Goal: Information Seeking & Learning: Learn about a topic

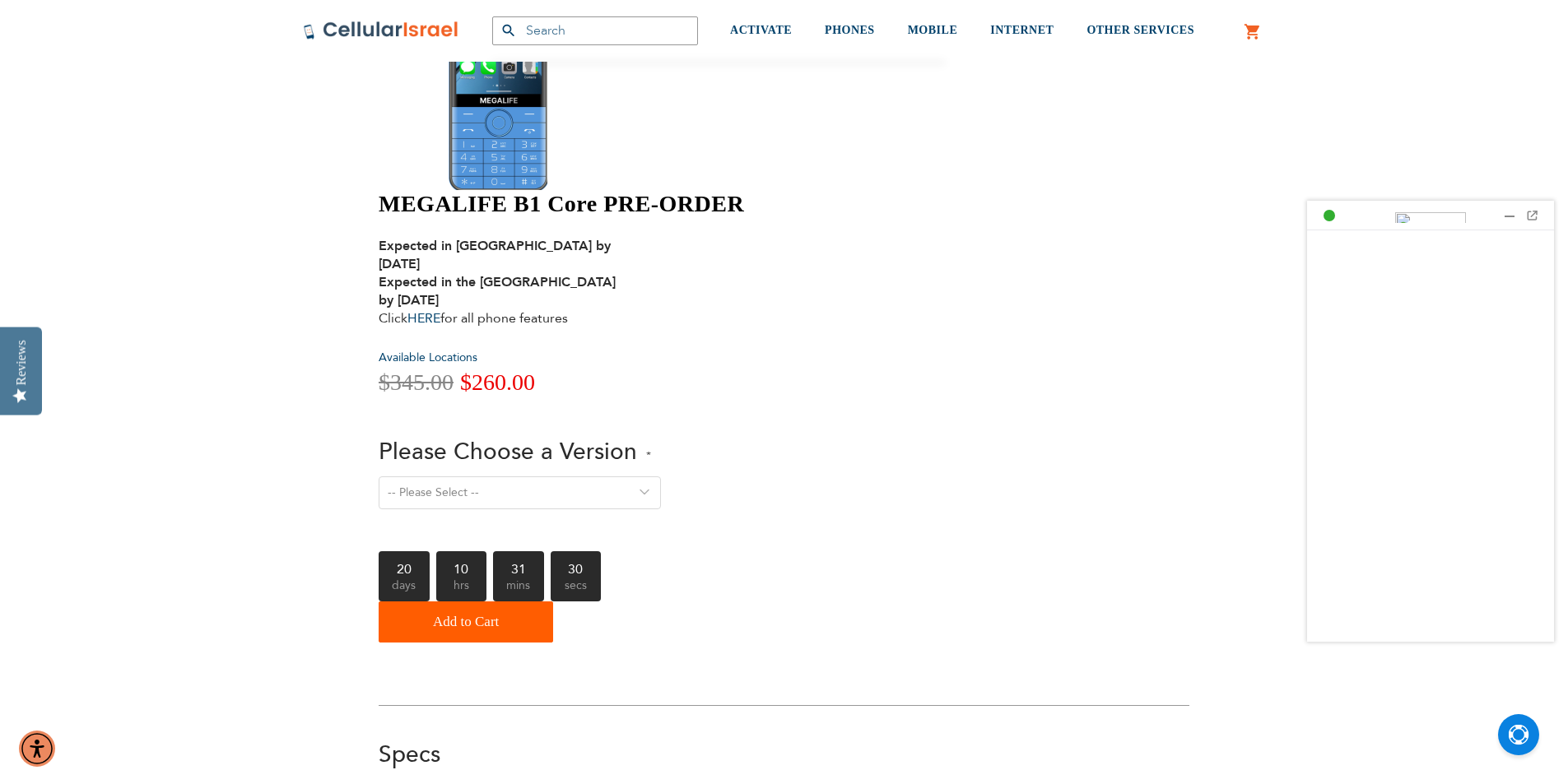
scroll to position [411, 0]
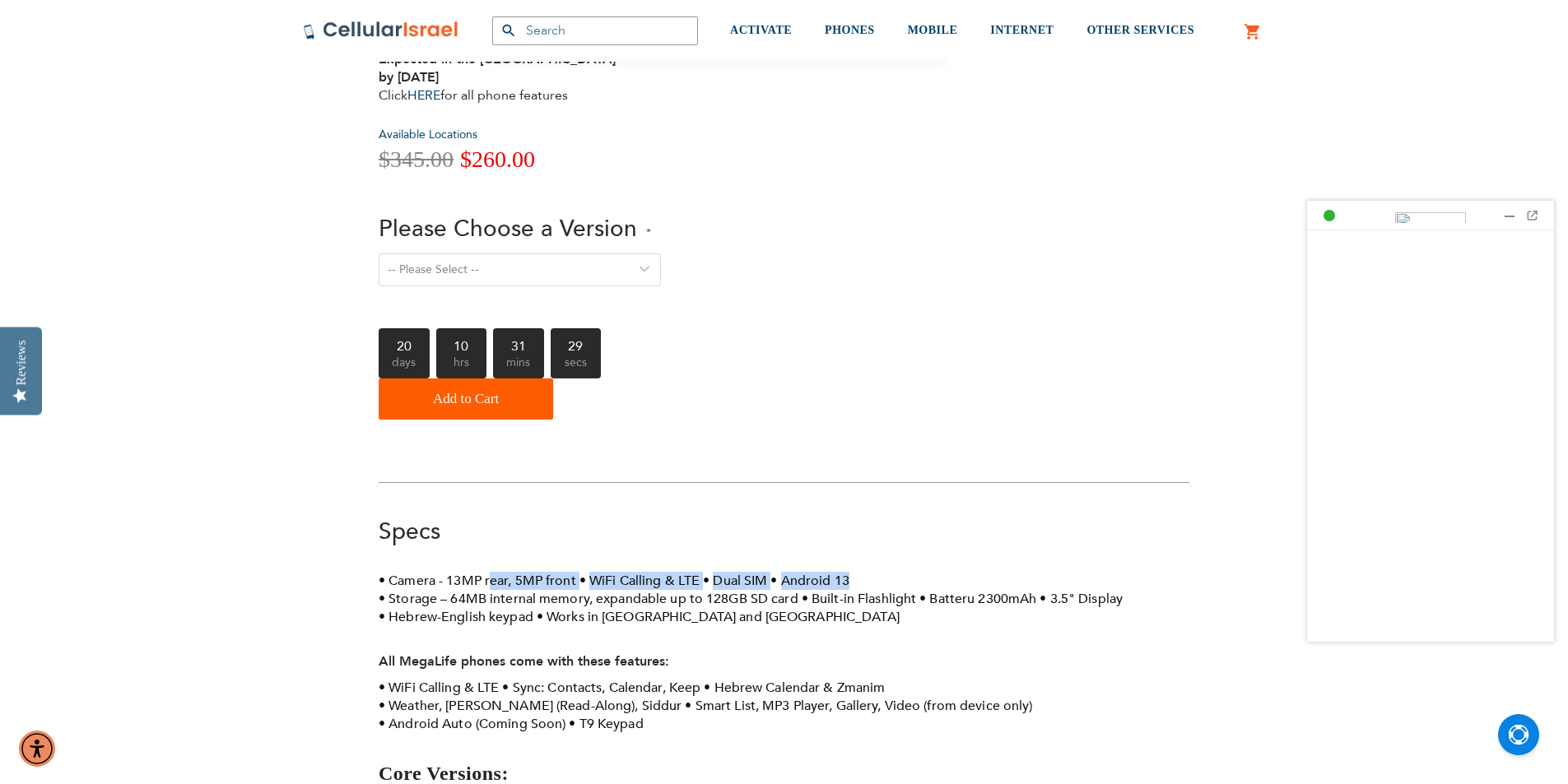
drag, startPoint x: 490, startPoint y: 322, endPoint x: 880, endPoint y: 312, distance: 390.1
click at [880, 516] on div "Specs Specs Camera - 13MP rear, 5MP front WiFi Calling & LTE Dual SIM Android 1…" at bounding box center [784, 709] width 811 height 388
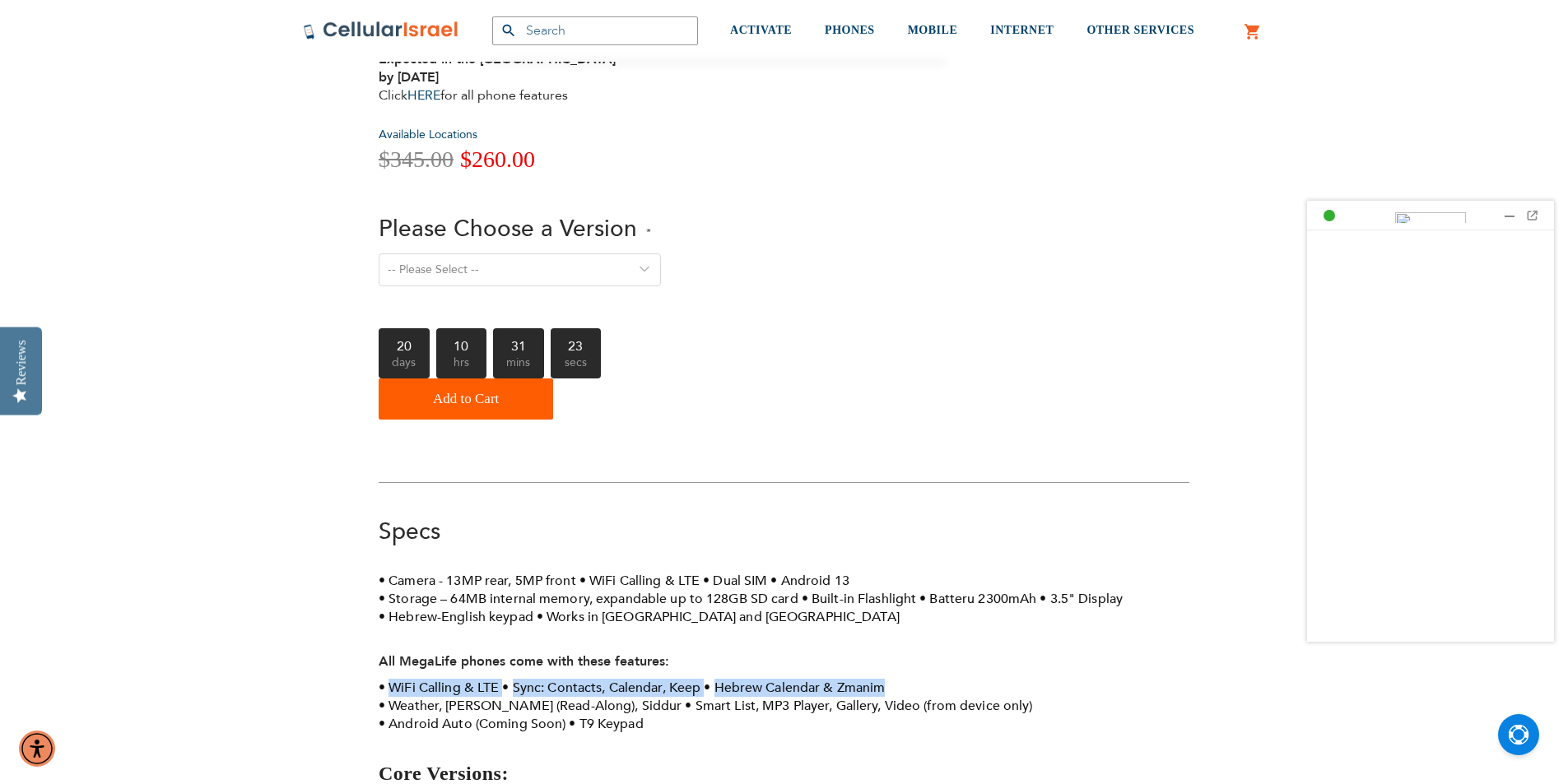
drag, startPoint x: 429, startPoint y: 421, endPoint x: 905, endPoint y: 433, distance: 476.2
click at [905, 572] on div "Camera - 13MP rear, 5MP front WiFi Calling & LTE Dual SIM Android 13 Storage – …" at bounding box center [784, 738] width 811 height 332
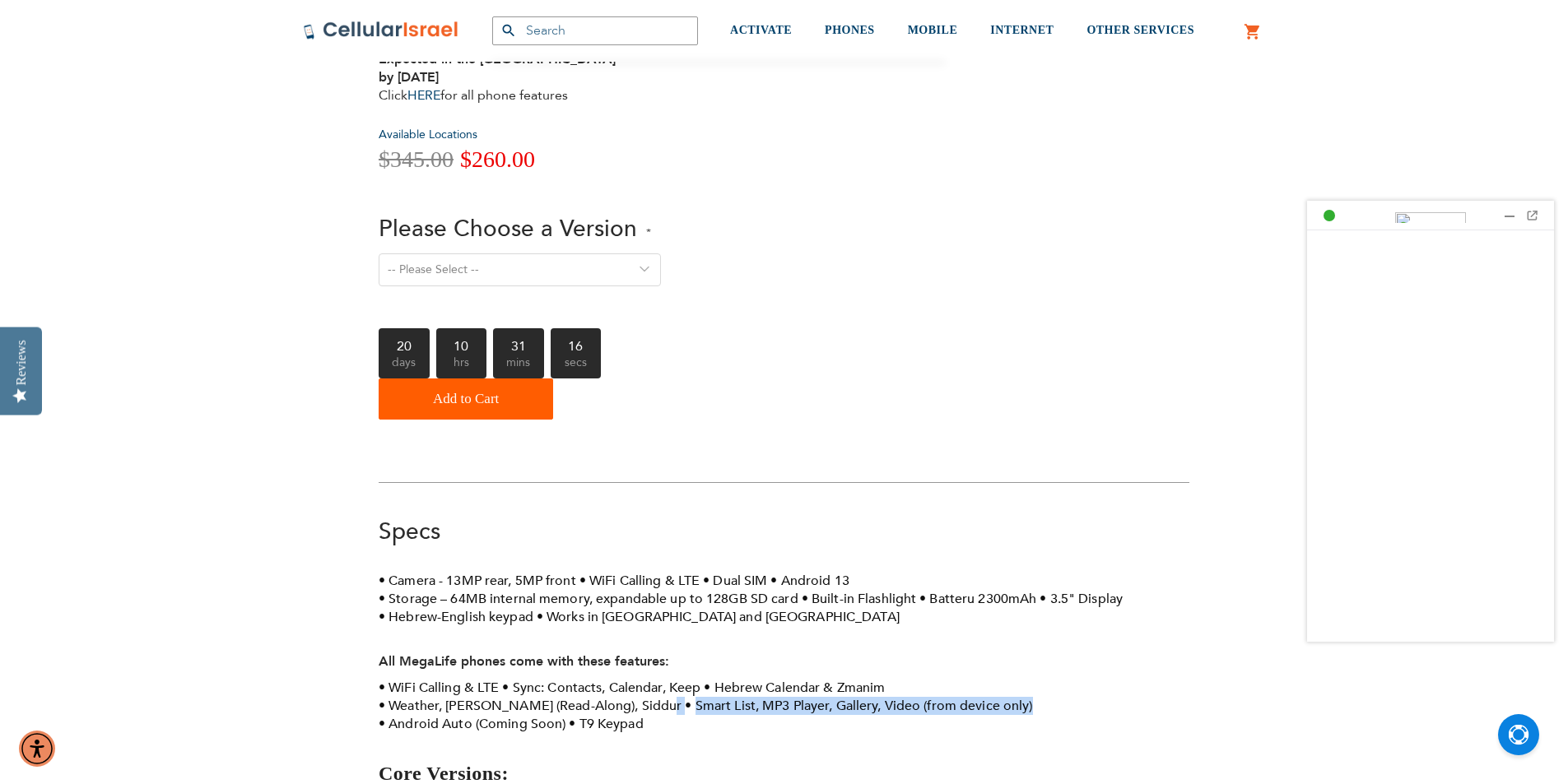
drag, startPoint x: 680, startPoint y: 451, endPoint x: 1063, endPoint y: 457, distance: 383.0
click at [1063, 679] on ul "WiFi Calling & LTE Sync: Contacts, Calendar, Keep Hebrew Calendar & Zmanim Weat…" at bounding box center [784, 706] width 811 height 54
drag, startPoint x: 417, startPoint y: 542, endPoint x: 656, endPoint y: 572, distance: 240.9
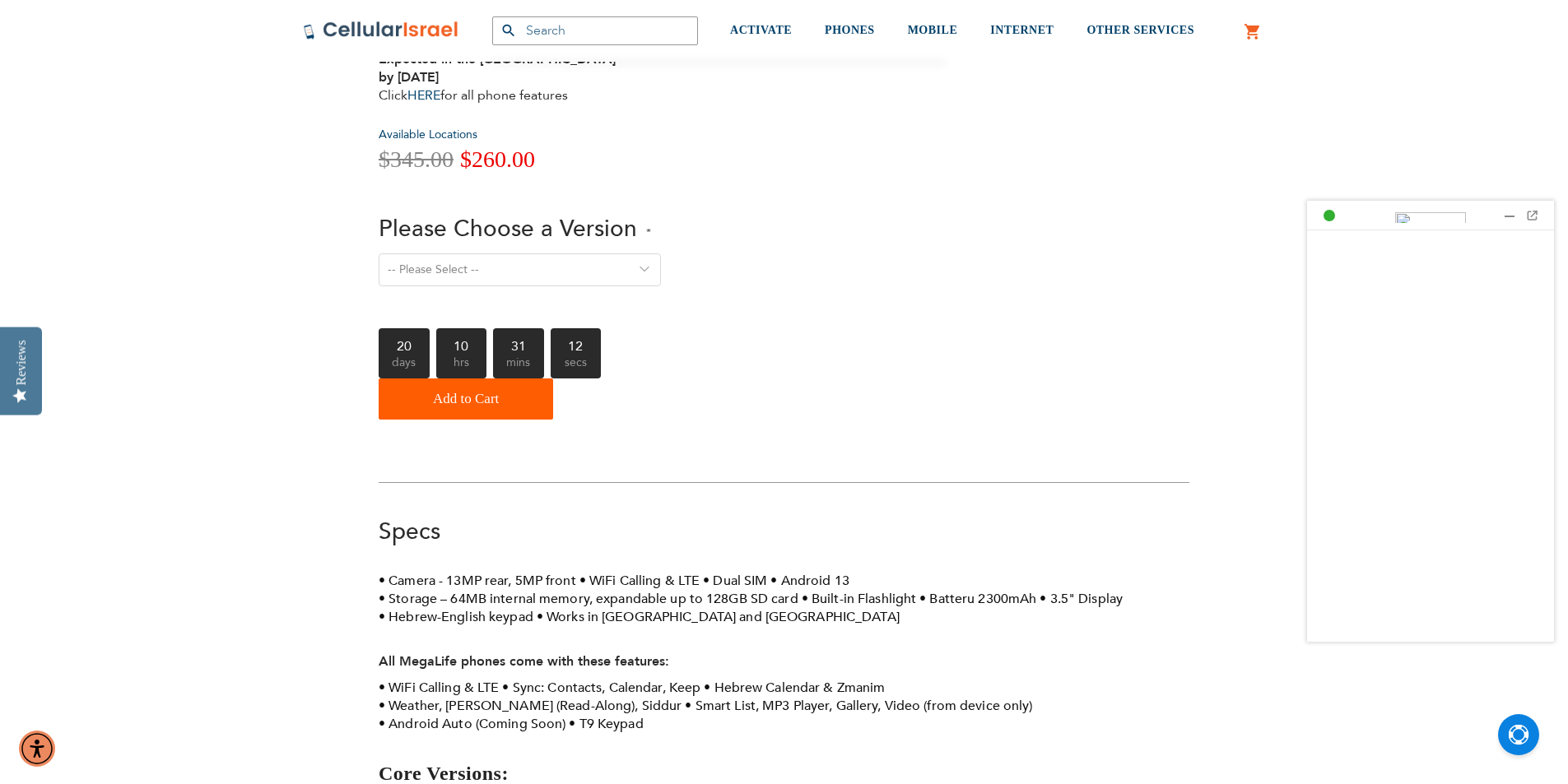
drag, startPoint x: 545, startPoint y: 575, endPoint x: 765, endPoint y: 572, distance: 220.0
drag, startPoint x: 549, startPoint y: 597, endPoint x: 826, endPoint y: 596, distance: 277.0
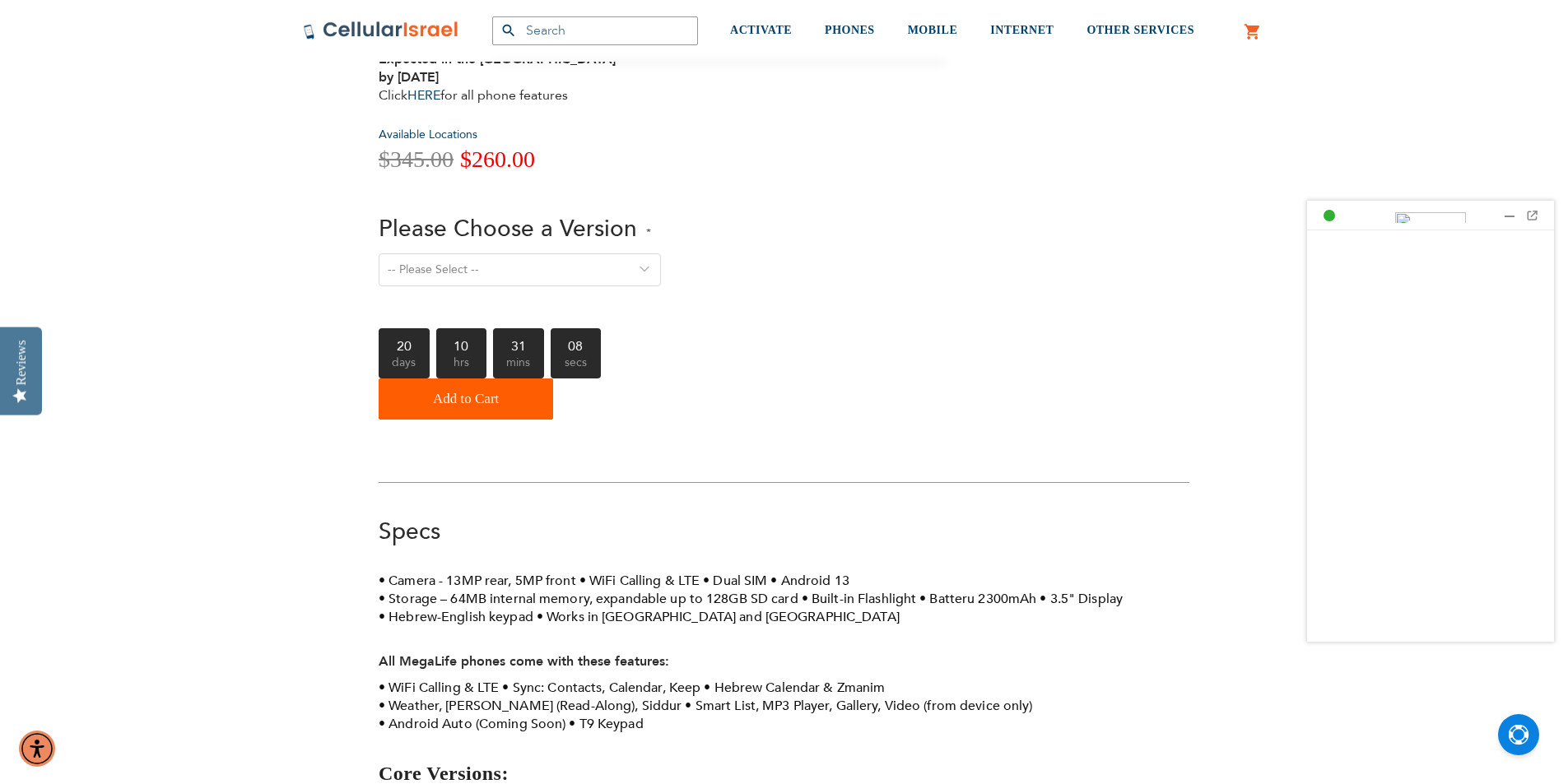
drag, startPoint x: 691, startPoint y: 597, endPoint x: 851, endPoint y: 598, distance: 160.0
drag, startPoint x: 851, startPoint y: 598, endPoint x: 657, endPoint y: 644, distance: 199.4
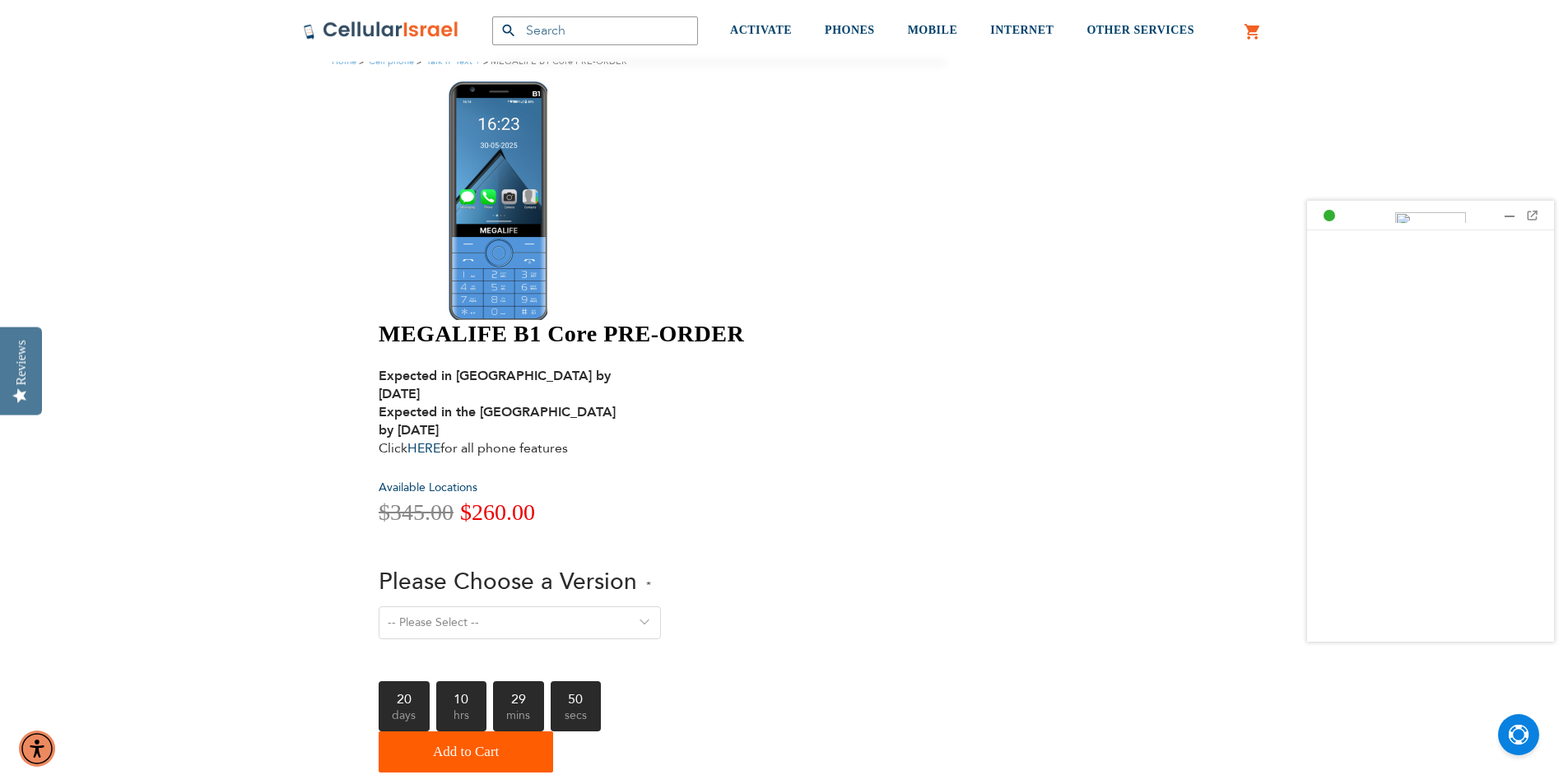
scroll to position [0, 0]
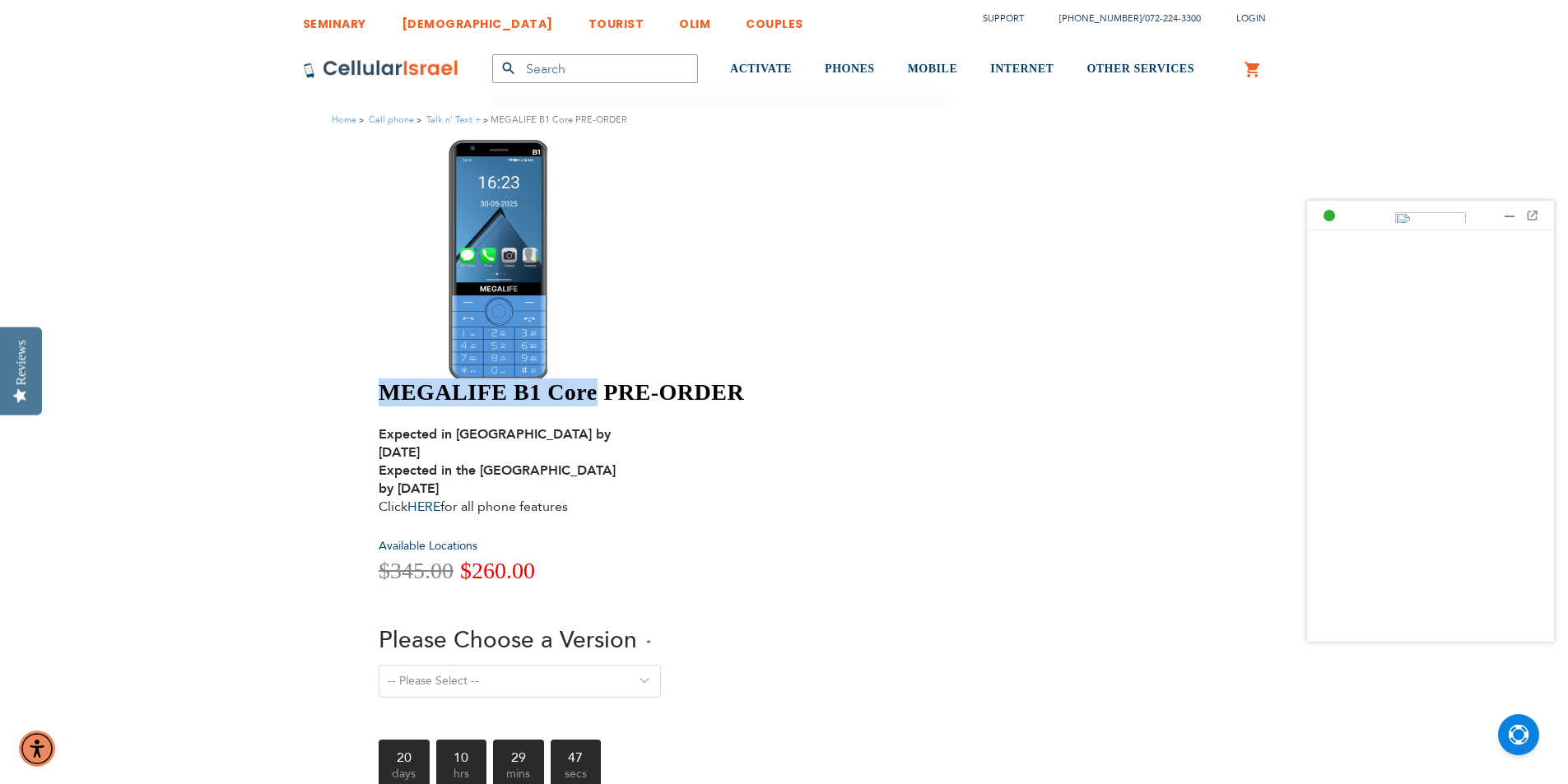
drag, startPoint x: 664, startPoint y: 152, endPoint x: 880, endPoint y: 150, distance: 216.0
click at [880, 378] on h1 "MEGALIFE B1 Core PRE-ORDER" at bounding box center [667, 392] width 577 height 28
click at [681, 378] on h1 "MEGALIFE B1 Core PRE-ORDER" at bounding box center [667, 392] width 577 height 28
drag, startPoint x: 660, startPoint y: 154, endPoint x: 837, endPoint y: 158, distance: 177.0
click at [837, 158] on div "MEGALIFE B1 Core PRE-ORDER Expected in Israel by August 20th, 2025 Expected in …" at bounding box center [784, 490] width 811 height 700
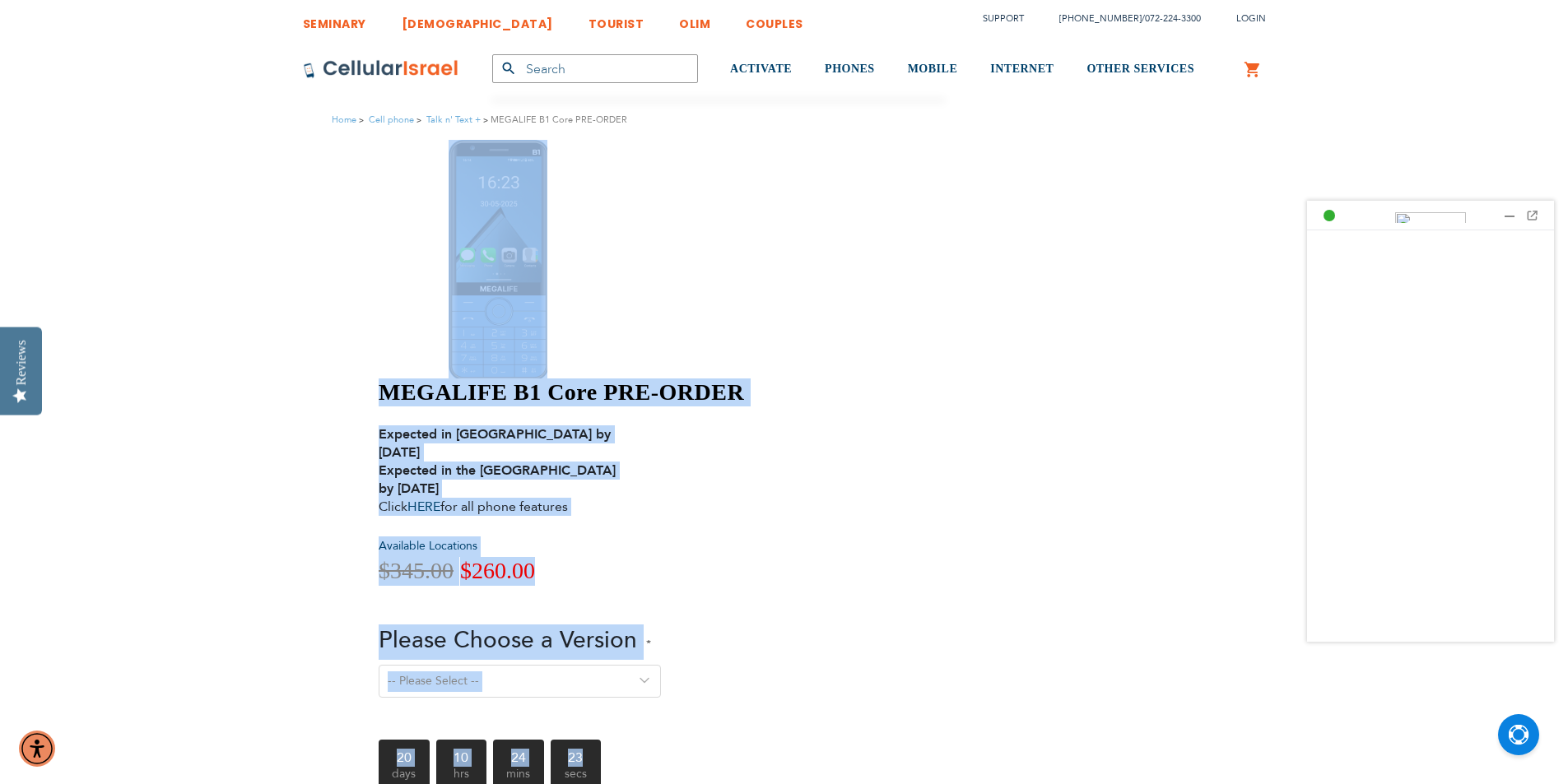
drag, startPoint x: 342, startPoint y: 310, endPoint x: 1226, endPoint y: 487, distance: 901.5
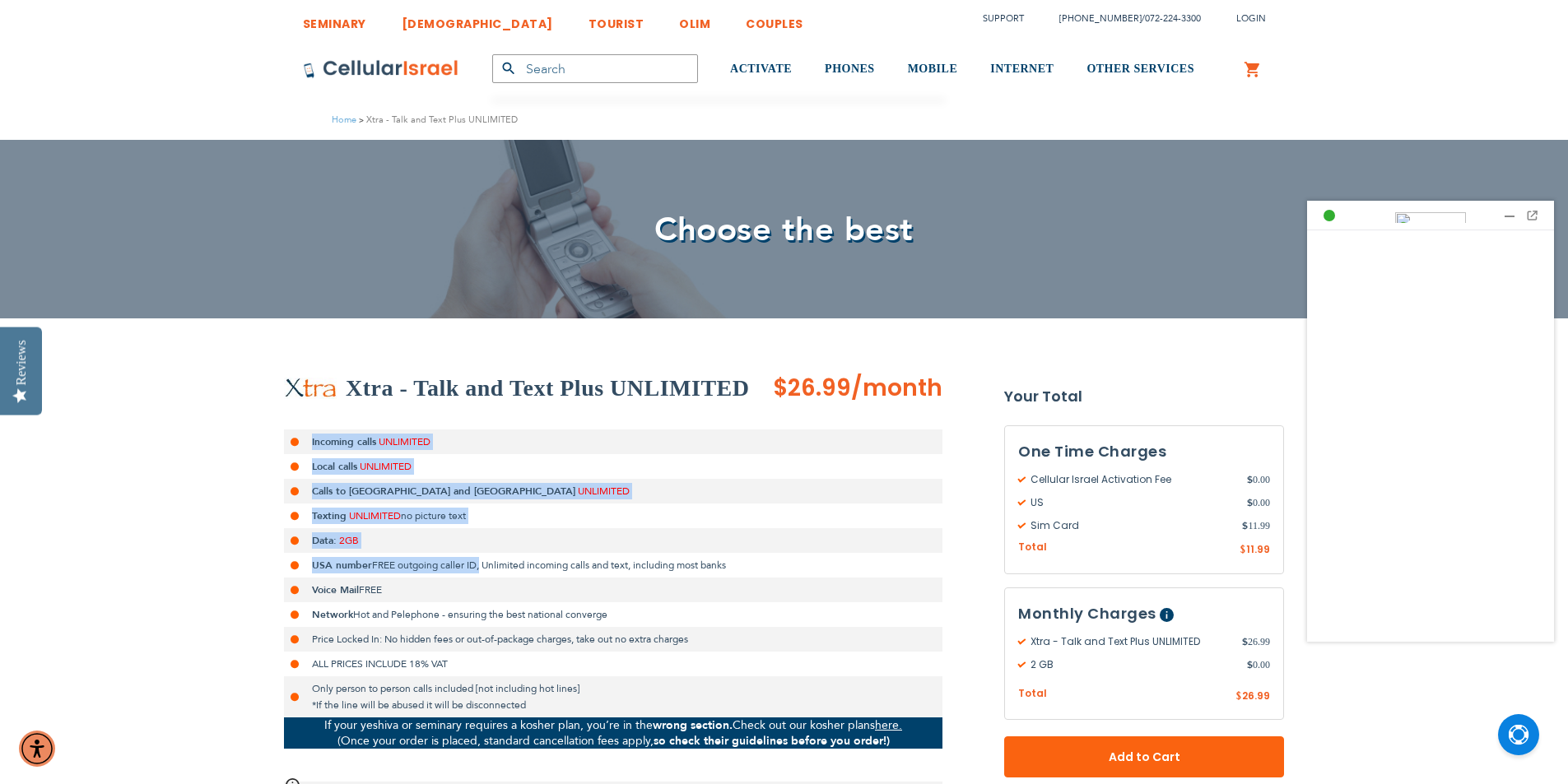
drag, startPoint x: 356, startPoint y: 448, endPoint x: 485, endPoint y: 544, distance: 160.8
click at [482, 555] on ul "Incoming calls UNLIMITED Local calls UNLIMITED Calls to USA and Canada UNLIMITE…" at bounding box center [613, 574] width 658 height 288
click at [485, 544] on li "Data: 2GB" at bounding box center [613, 541] width 658 height 25
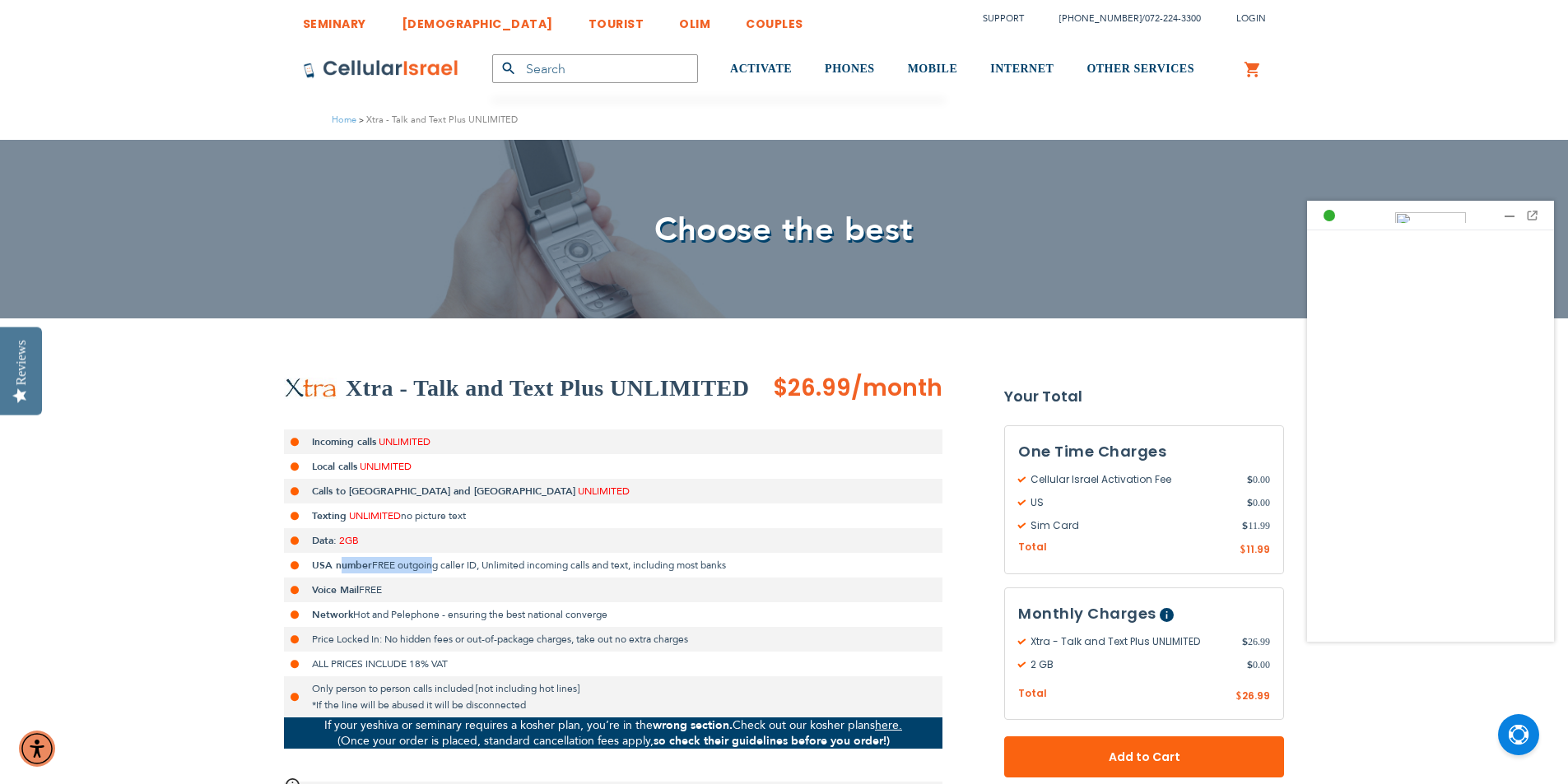
drag, startPoint x: 343, startPoint y: 566, endPoint x: 435, endPoint y: 571, distance: 92.1
click at [435, 571] on li "USA number FREE outgoing caller ID, Unlimited incoming calls and text, includin…" at bounding box center [613, 566] width 658 height 25
click at [435, 571] on span "FREE outgoing caller ID, Unlimited incoming calls and text, including most banks" at bounding box center [549, 565] width 354 height 13
drag, startPoint x: 371, startPoint y: 556, endPoint x: 578, endPoint y: 561, distance: 207.1
click at [578, 561] on li "USA number FREE outgoing caller ID, Unlimited incoming calls and text, includin…" at bounding box center [613, 566] width 658 height 25
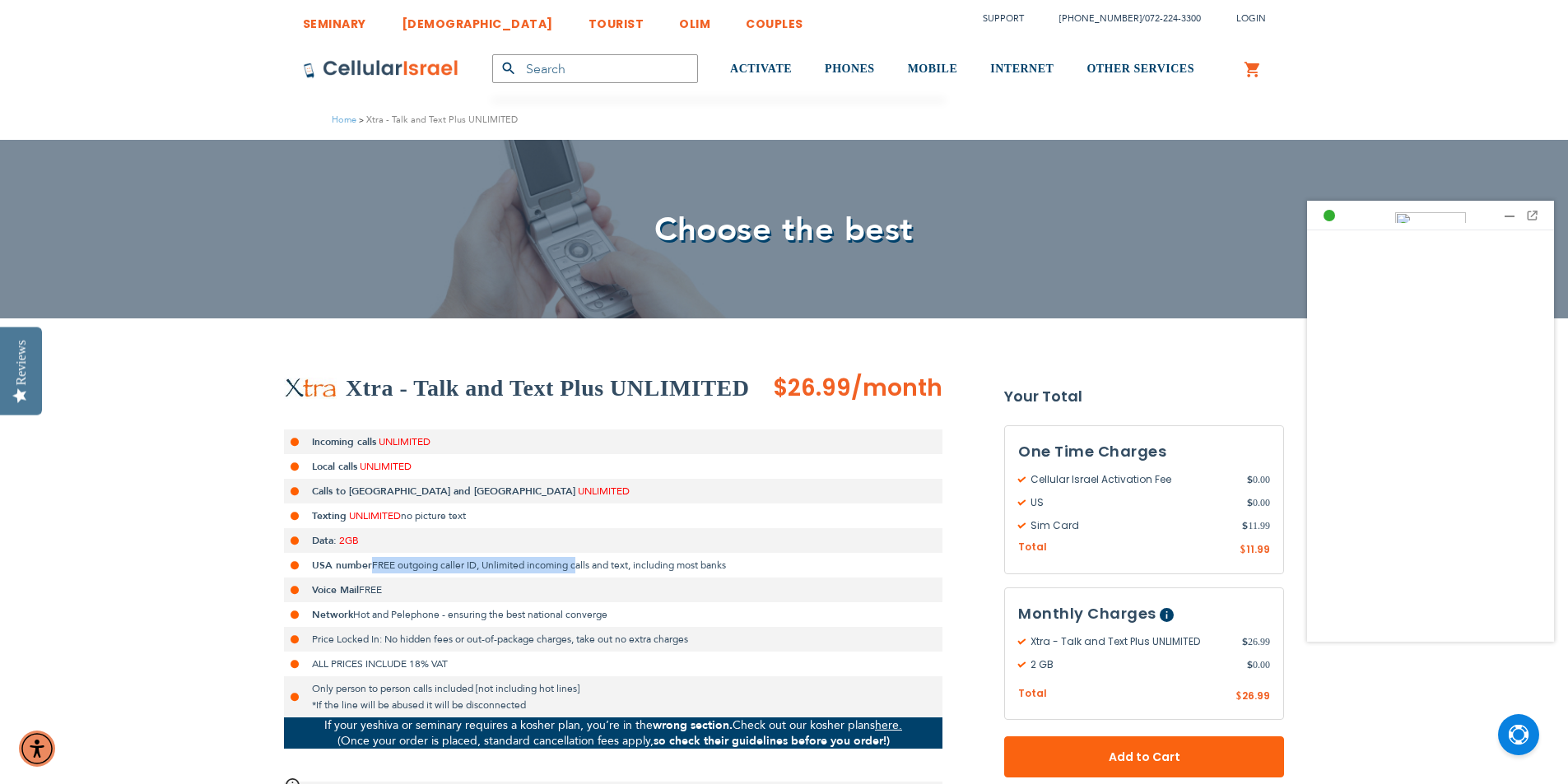
click at [578, 561] on span "FREE outgoing caller ID, Unlimited incoming calls and text, including most banks" at bounding box center [549, 565] width 354 height 13
drag, startPoint x: 383, startPoint y: 559, endPoint x: 531, endPoint y: 561, distance: 148.0
click at [531, 561] on span "FREE outgoing caller ID, Unlimited incoming calls and text, including most banks" at bounding box center [549, 565] width 354 height 13
drag, startPoint x: 378, startPoint y: 550, endPoint x: 307, endPoint y: 542, distance: 71.4
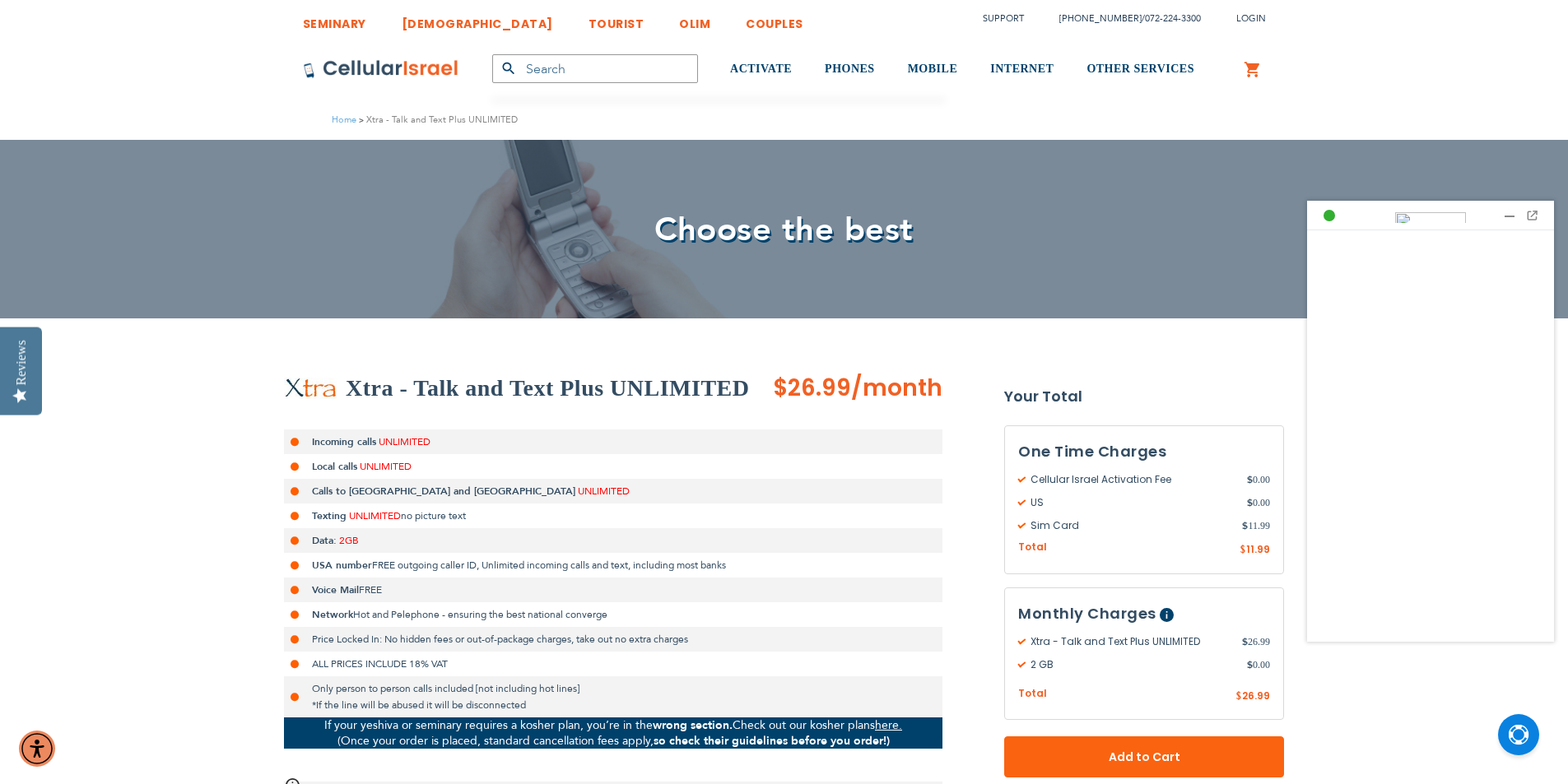
click at [308, 542] on li "Data: 2GB" at bounding box center [613, 541] width 658 height 25
click at [307, 542] on li "Data: 2GB" at bounding box center [613, 541] width 658 height 25
drag, startPoint x: 307, startPoint y: 542, endPoint x: 485, endPoint y: 574, distance: 180.9
click at [485, 574] on ul "Incoming calls UNLIMITED Local calls UNLIMITED Calls to USA and Canada UNLIMITE…" at bounding box center [613, 574] width 658 height 288
drag, startPoint x: 320, startPoint y: 582, endPoint x: 511, endPoint y: 617, distance: 194.2
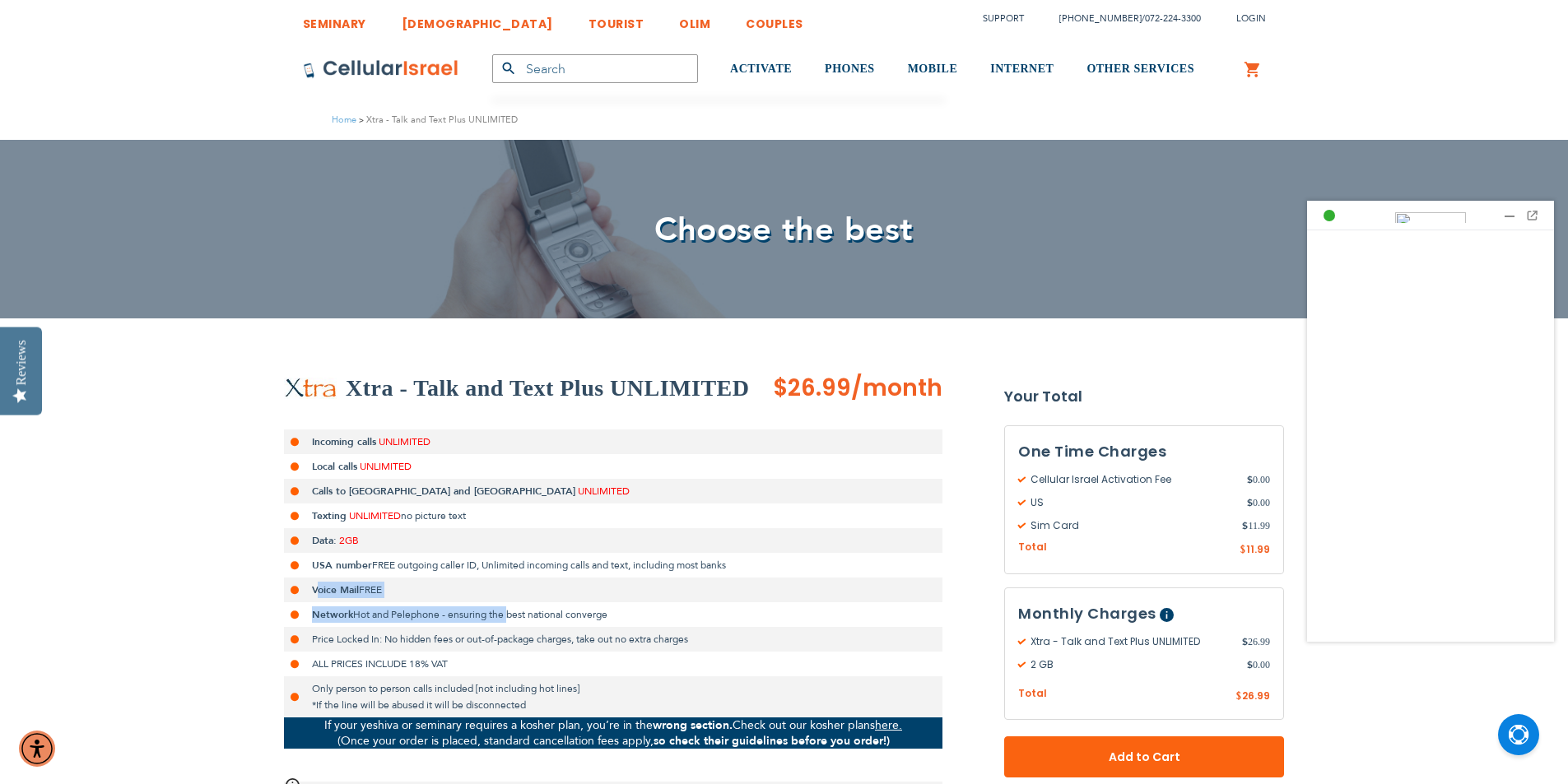
click at [511, 617] on ul "Incoming calls UNLIMITED Local calls UNLIMITED Calls to USA and Canada UNLIMITE…" at bounding box center [613, 574] width 658 height 288
click at [512, 617] on span "Hot and Pelephone - ensuring the best national converge" at bounding box center [481, 614] width 254 height 13
drag, startPoint x: 326, startPoint y: 620, endPoint x: 603, endPoint y: 617, distance: 277.0
click at [602, 619] on li "Network Hot and Pelephone - ensuring the best national converge" at bounding box center [613, 614] width 658 height 25
click at [603, 617] on span "Hot and Pelephone - ensuring the best national converge" at bounding box center [481, 614] width 254 height 13
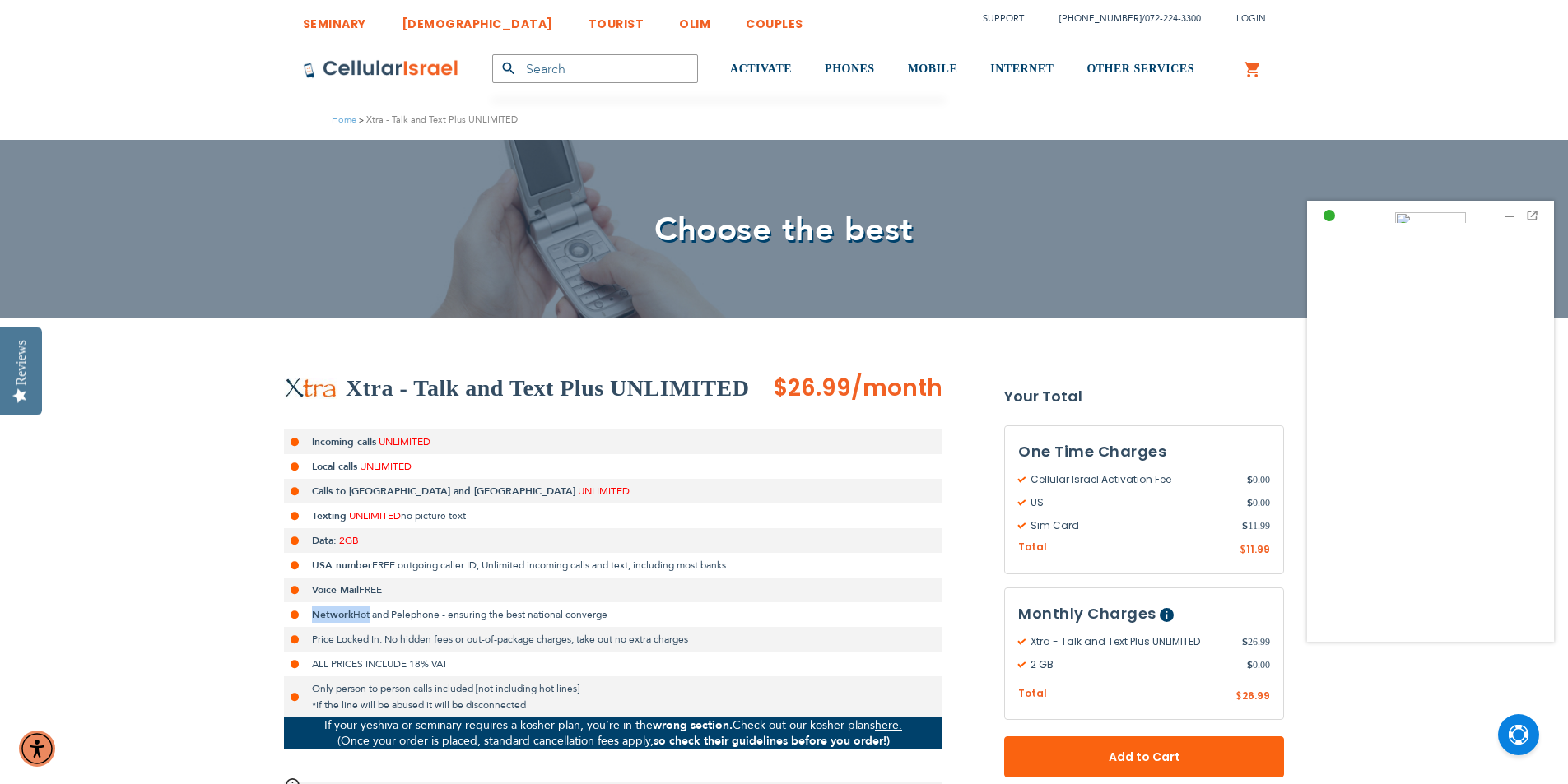
drag, startPoint x: 370, startPoint y: 616, endPoint x: 625, endPoint y: 591, distance: 256.2
click at [625, 591] on ul "Incoming calls UNLIMITED Local calls UNLIMITED Calls to USA and Canada UNLIMITE…" at bounding box center [613, 574] width 658 height 288
click at [625, 613] on li "Network Hot and Pelephone - ensuring the best national converge" at bounding box center [613, 614] width 658 height 25
drag, startPoint x: 371, startPoint y: 638, endPoint x: 739, endPoint y: 638, distance: 368.0
click at [739, 638] on li "Price Locked In: No hidden fees or out-of-package charges, take out no extra ch…" at bounding box center [613, 639] width 658 height 25
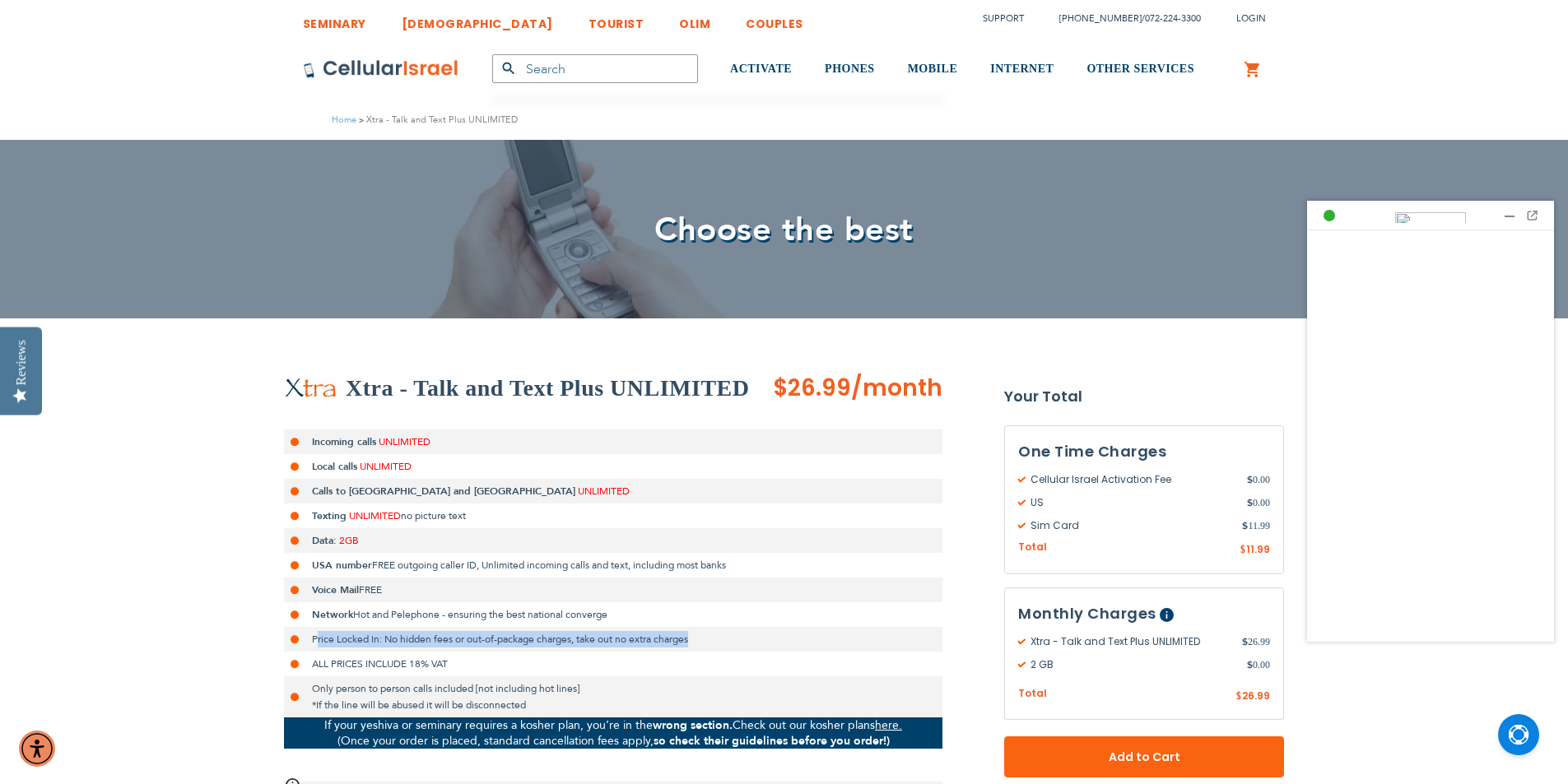
click at [739, 638] on li "Price Locked In: No hidden fees or out-of-package charges, take out no extra ch…" at bounding box center [613, 639] width 658 height 25
drag, startPoint x: 312, startPoint y: 640, endPoint x: 726, endPoint y: 635, distance: 414.0
click at [726, 635] on li "Price Locked In: No hidden fees or out-of-package charges, take out no extra ch…" at bounding box center [613, 639] width 658 height 25
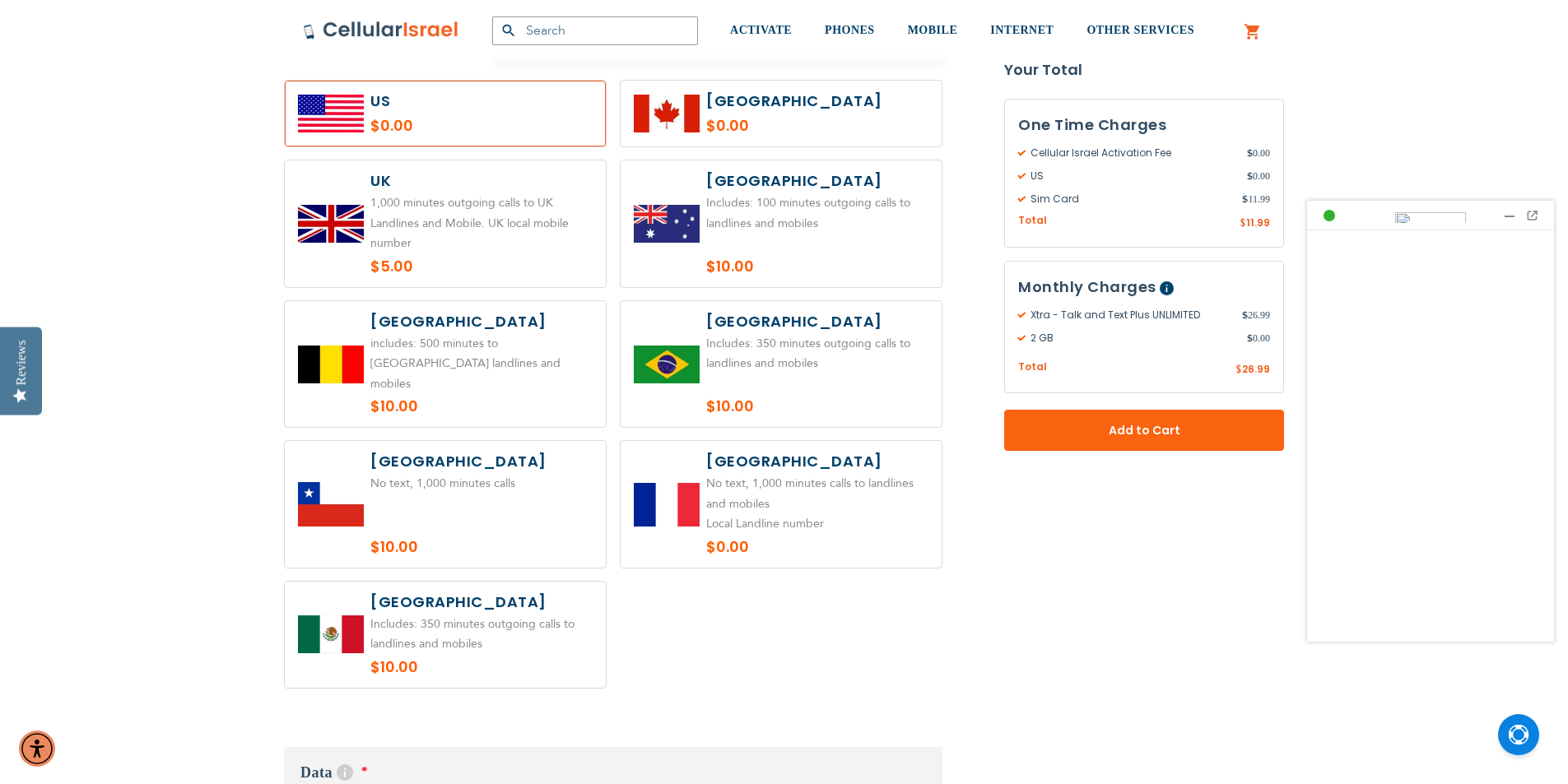
scroll to position [658, 0]
